Goal: Communication & Community: Connect with others

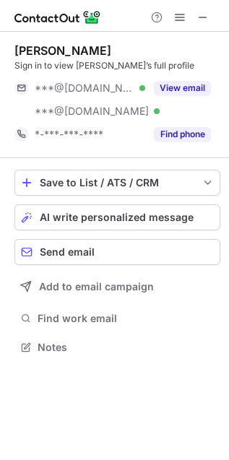
scroll to position [337, 229]
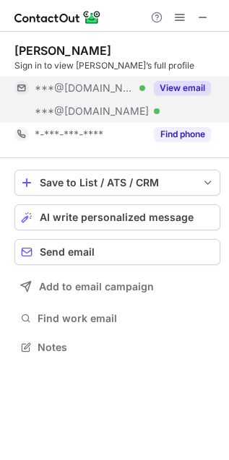
click at [164, 87] on button "View email" at bounding box center [182, 88] width 57 height 14
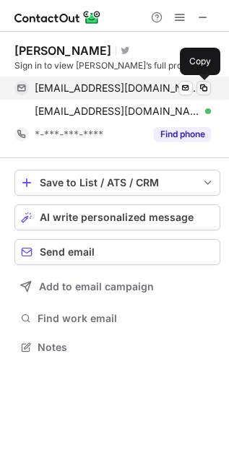
click at [207, 85] on span at bounding box center [204, 88] width 12 height 12
click at [204, 89] on span at bounding box center [204, 88] width 12 height 12
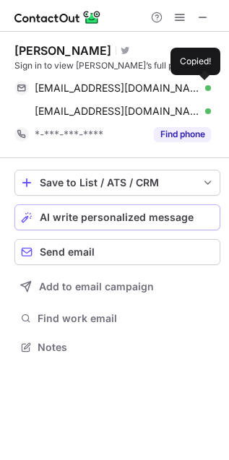
click at [139, 207] on button "AI write personalized message" at bounding box center [117, 217] width 206 height 26
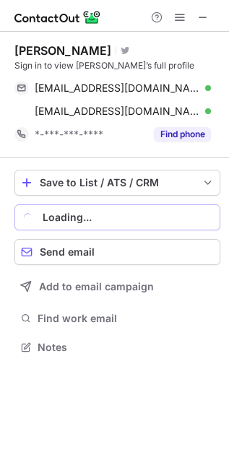
click at [139, 207] on button "Loading..." at bounding box center [117, 217] width 206 height 26
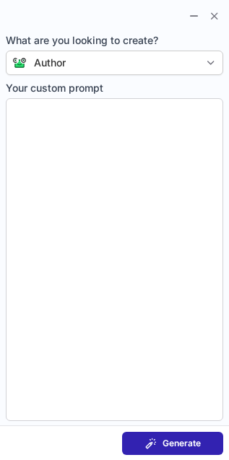
click at [204, 449] on button "Generate" at bounding box center [172, 443] width 101 height 23
type textarea "**********"
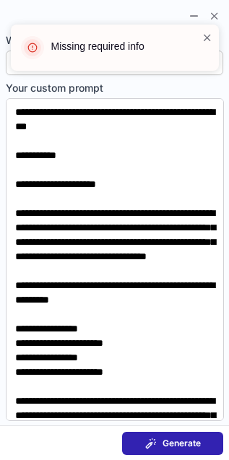
click at [178, 438] on span "Generate" at bounding box center [182, 444] width 38 height 12
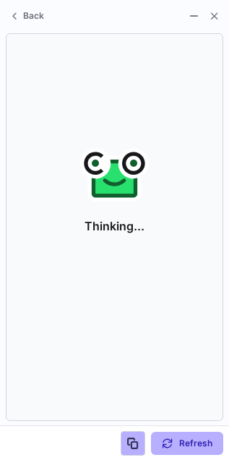
click at [207, 34] on span at bounding box center [208, 37] width 12 height 14
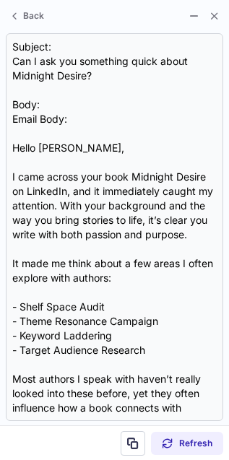
click at [207, 36] on span at bounding box center [208, 37] width 12 height 14
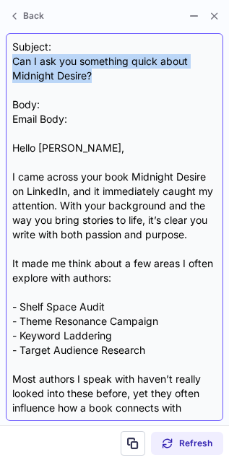
drag, startPoint x: -2, startPoint y: 64, endPoint x: 9, endPoint y: 62, distance: 10.9
click at [9, 62] on div "Subject: Can I ask you something quick about Midnight Desire? Body: Email Body:…" at bounding box center [114, 227] width 217 height 388
copy div "Can I ask you something quick about Midnight Desire?"
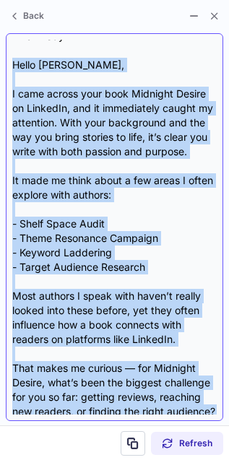
scroll to position [174, 0]
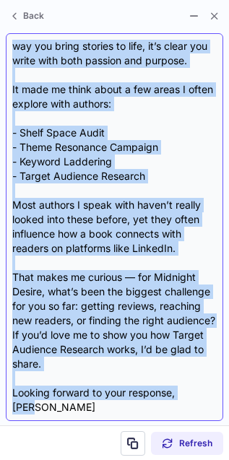
drag, startPoint x: 12, startPoint y: 146, endPoint x: 51, endPoint y: 406, distance: 263.0
click at [51, 406] on div "Subject: Can I ask you something quick about Midnight Desire? Body: Email Body:…" at bounding box center [114, 227] width 204 height 375
copy div "Hello [PERSON_NAME], I came across your book Midnight Desire on LinkedIn, and i…"
